Goal: Task Accomplishment & Management: Use online tool/utility

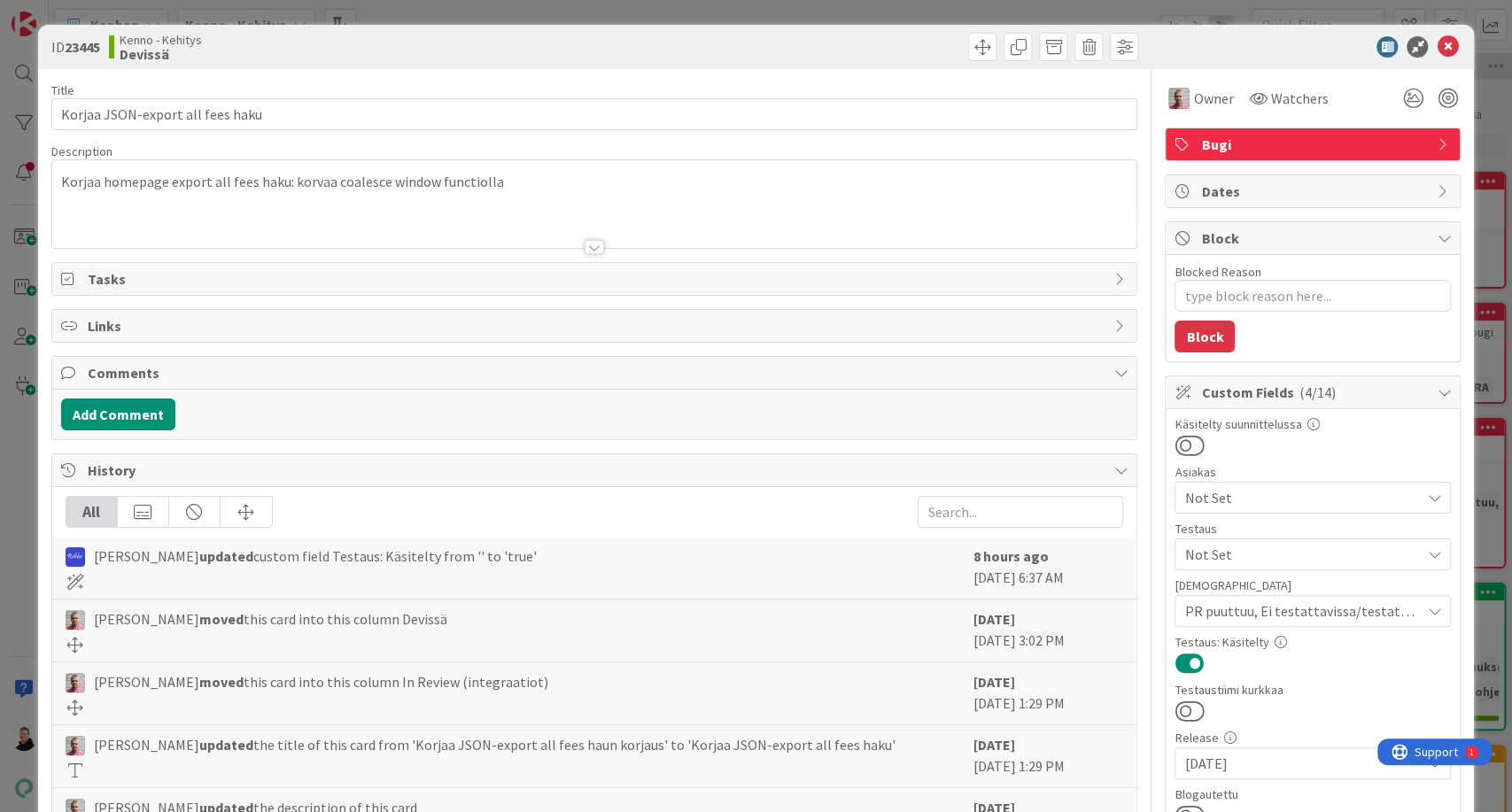
type textarea "x"
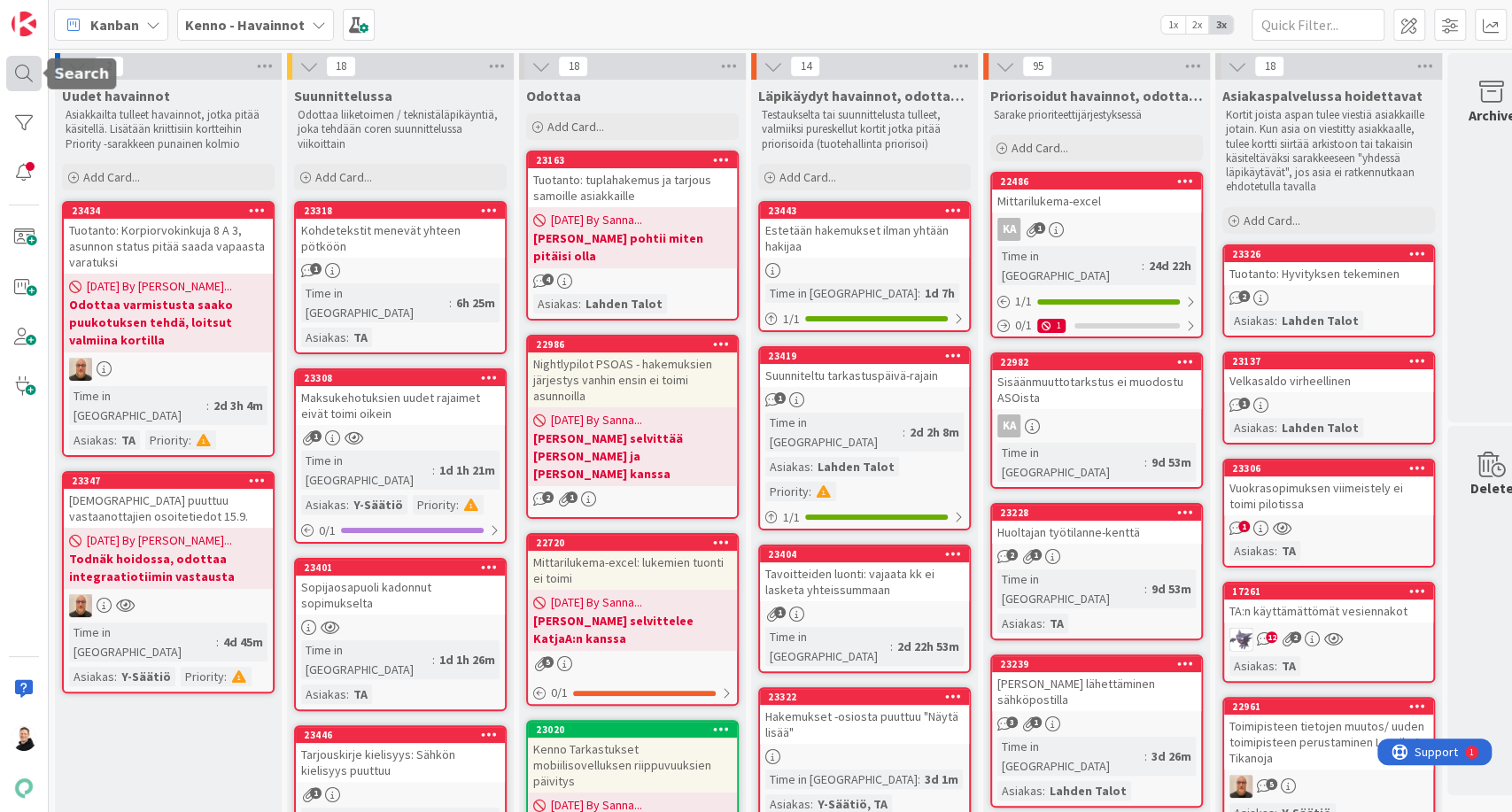
click at [8, 65] on div at bounding box center [24, 74] width 36 height 36
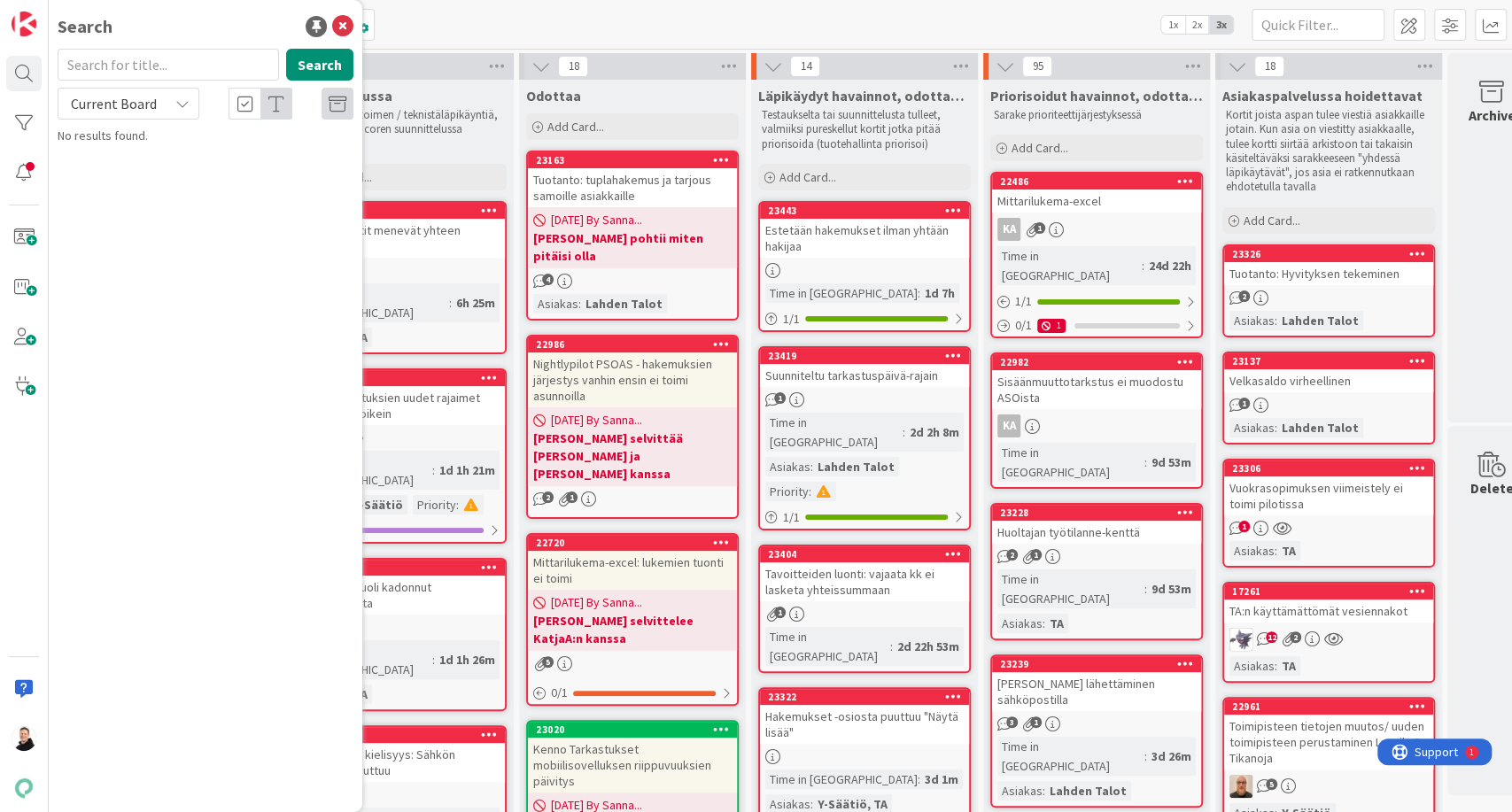
drag, startPoint x: 184, startPoint y: 108, endPoint x: 170, endPoint y: 104, distance: 14.6
click at [170, 104] on div "Current Board" at bounding box center [128, 103] width 142 height 32
click at [170, 102] on div "Current Board" at bounding box center [128, 103] width 142 height 32
click at [116, 172] on span "All Boards" at bounding box center [159, 177] width 184 height 27
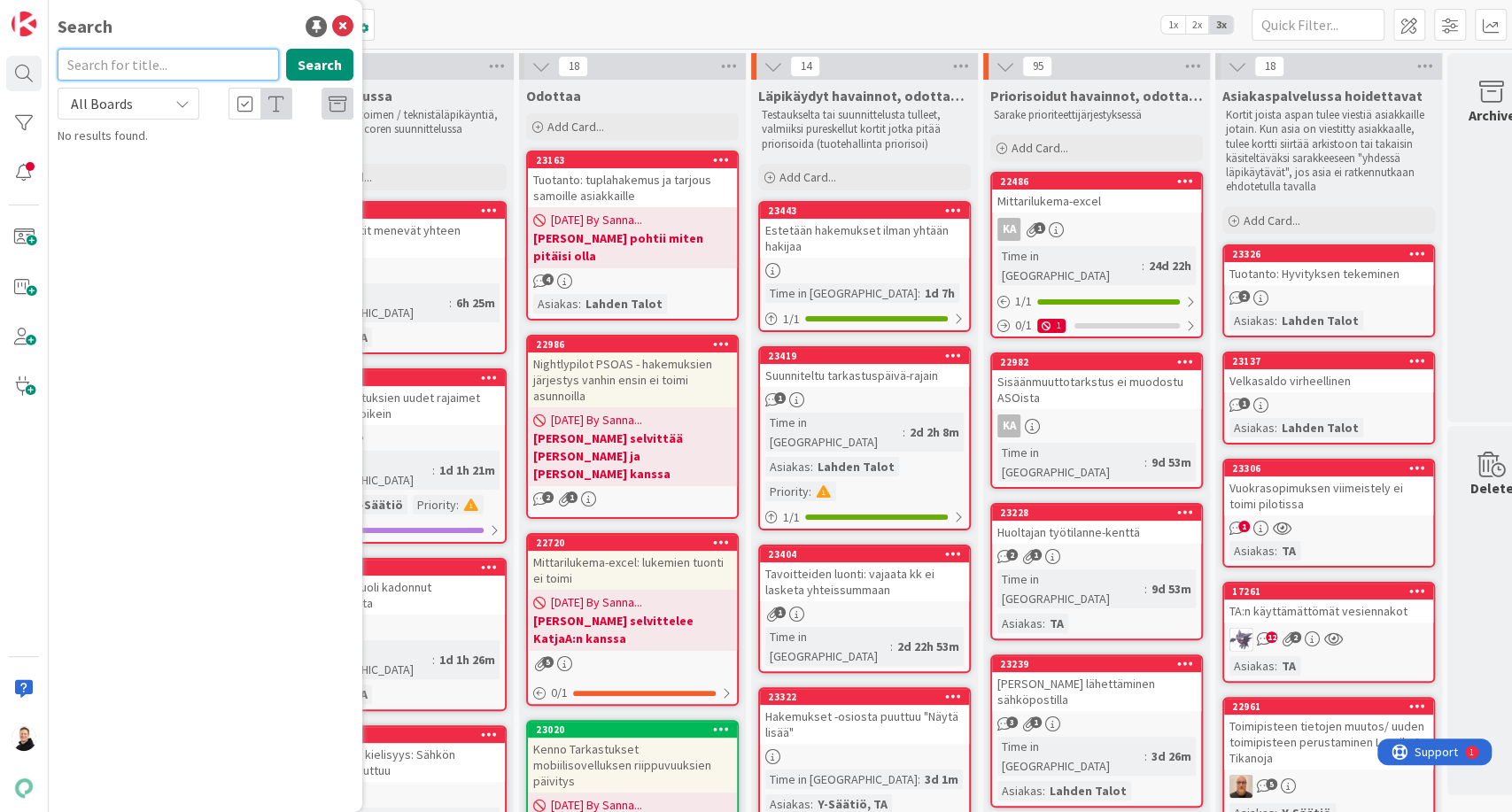
click at [122, 73] on input "text" at bounding box center [168, 65] width 222 height 32
type input "vuokraovi"
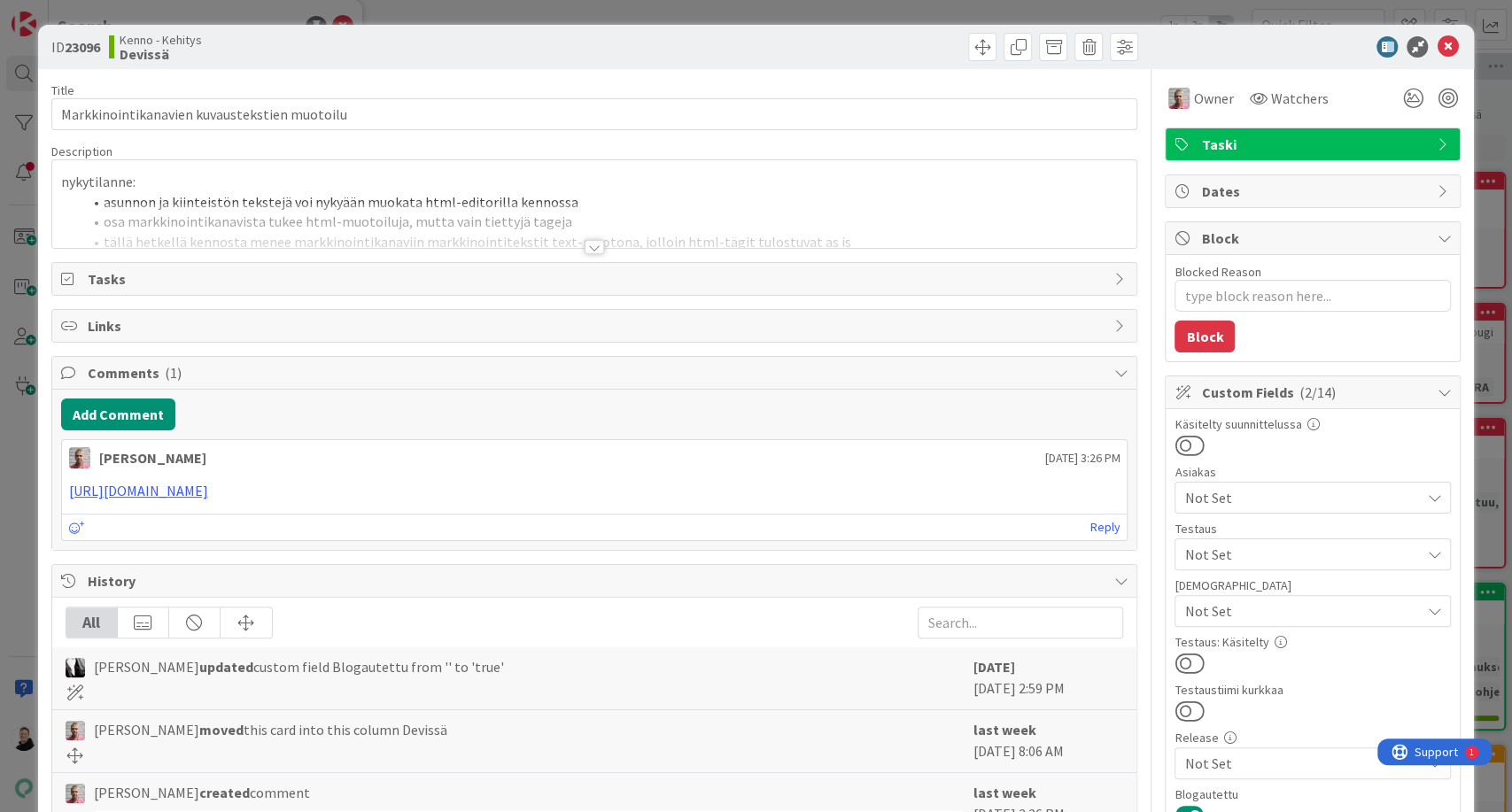
click at [587, 246] on div at bounding box center [595, 248] width 20 height 14
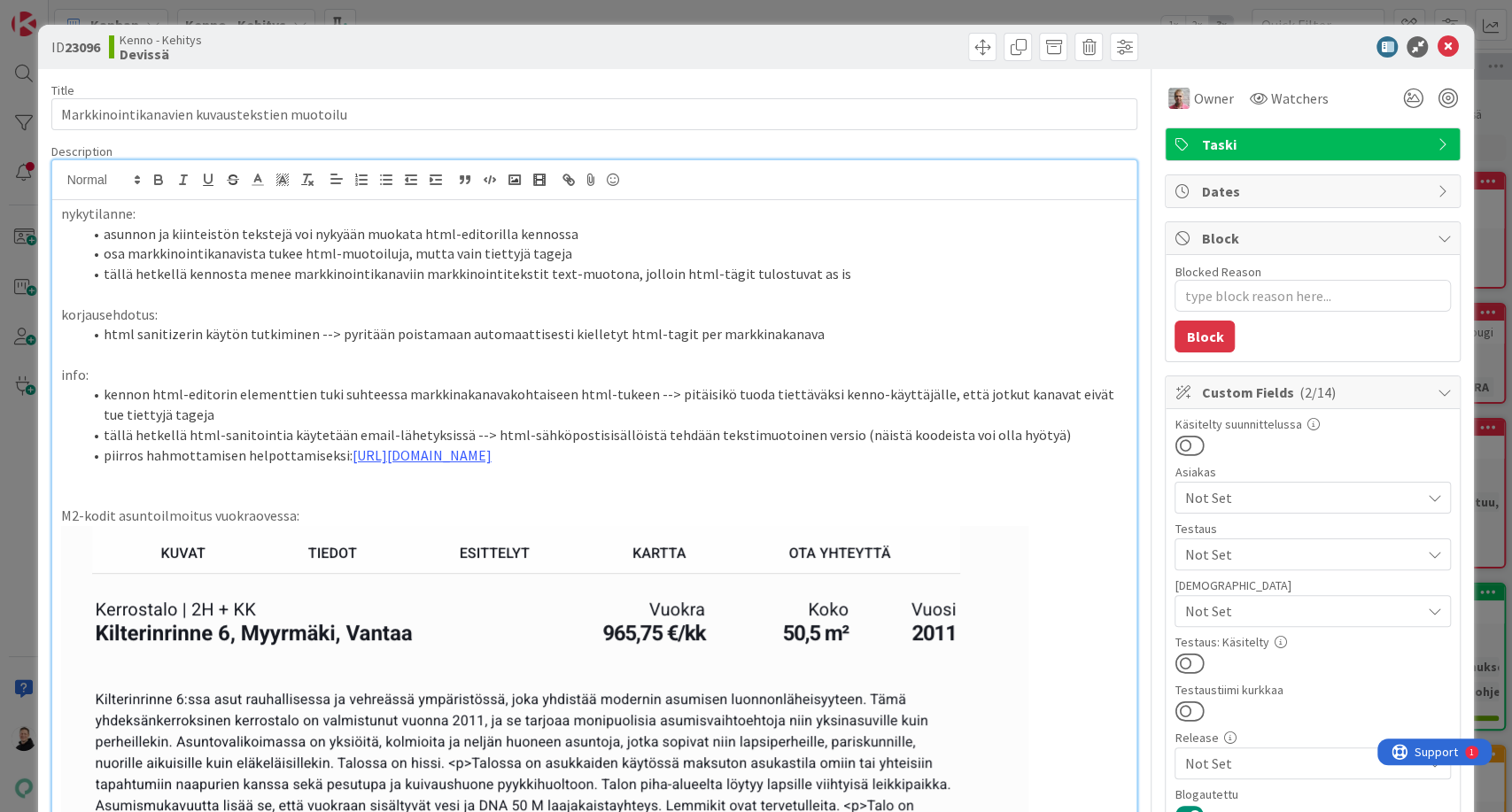
type textarea "x"
click at [85, 55] on b "23096" at bounding box center [83, 47] width 36 height 18
copy b "23096"
